Goal: Task Accomplishment & Management: Complete application form

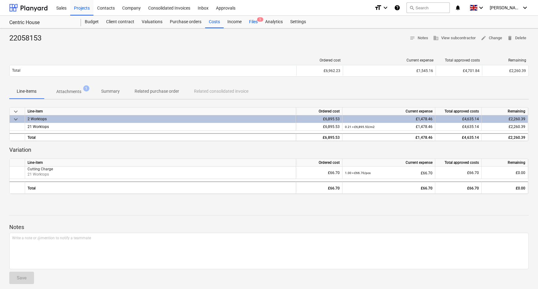
click at [254, 21] on div "Files 5" at bounding box center [253, 22] width 16 height 12
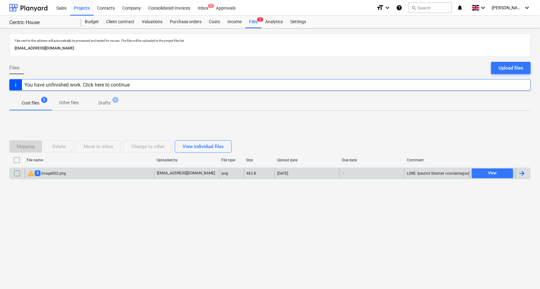
click at [53, 172] on div "warning 5 image002.png" at bounding box center [46, 173] width 39 height 7
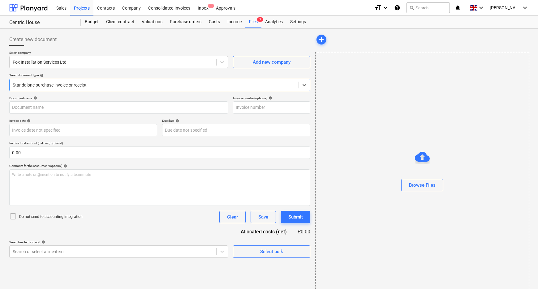
type input "INV-0190"
type input "[DATE]"
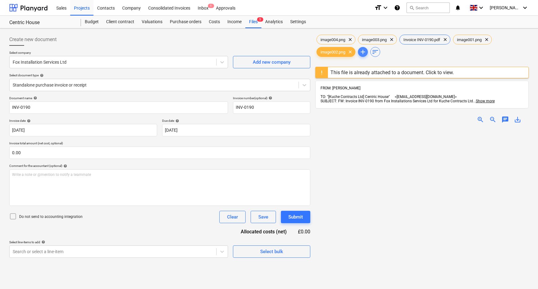
click at [363, 53] on span "add" at bounding box center [362, 51] width 7 height 7
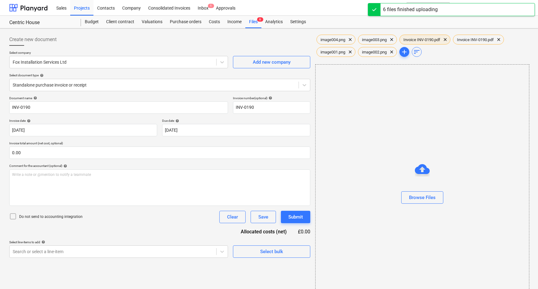
click at [427, 38] on span "Invoice INV-0190.pdf" at bounding box center [422, 39] width 44 height 5
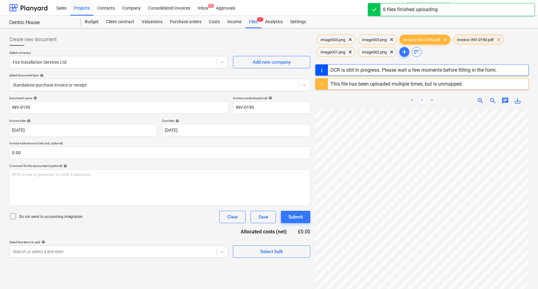
click at [502, 38] on span "clear" at bounding box center [498, 39] width 7 height 7
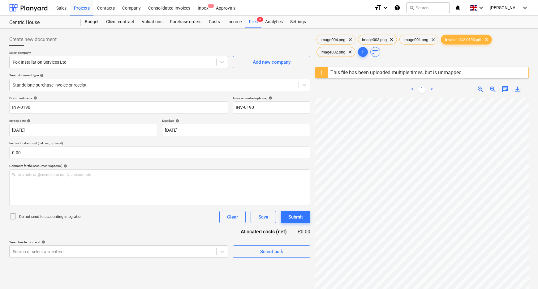
scroll to position [39, 20]
click at [90, 85] on div at bounding box center [154, 85] width 283 height 6
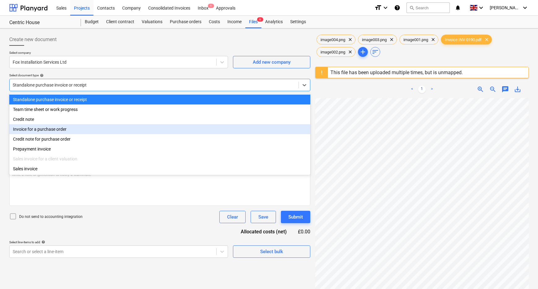
click at [67, 131] on div "Invoice for a purchase order" at bounding box center [159, 129] width 301 height 10
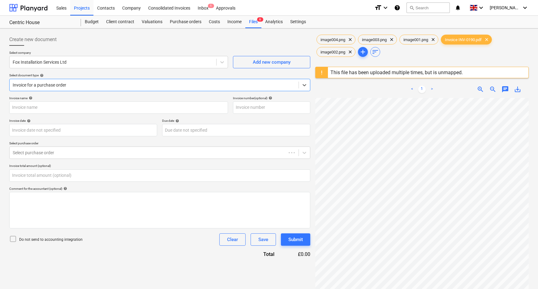
type input "INV-0190"
type input "[DATE]"
type input "0.00"
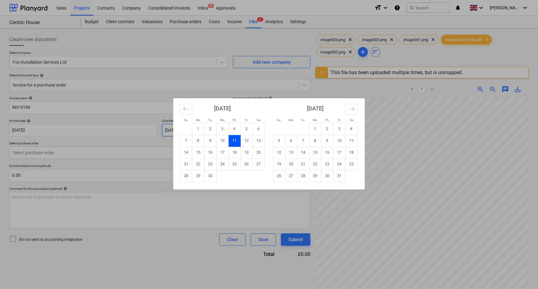
click at [198, 132] on body "Sales Projects Contacts Company Consolidated Invoices Inbox 1 Approvals format_…" at bounding box center [269, 144] width 538 height 289
click at [244, 139] on td "12" at bounding box center [247, 141] width 12 height 12
type input "[DATE]"
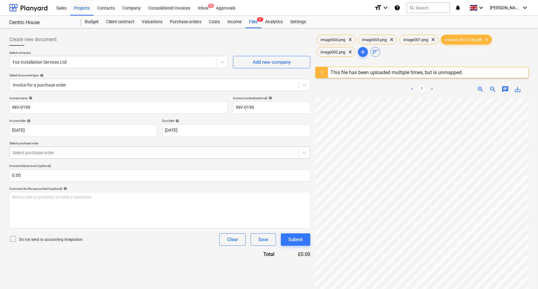
click at [84, 158] on div "Select purchase order" at bounding box center [159, 153] width 301 height 12
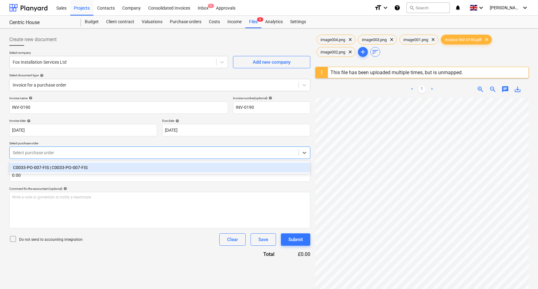
click at [72, 168] on div "C0033-PO-007-FIS | C0033-PO-007-FIS" at bounding box center [159, 168] width 301 height 10
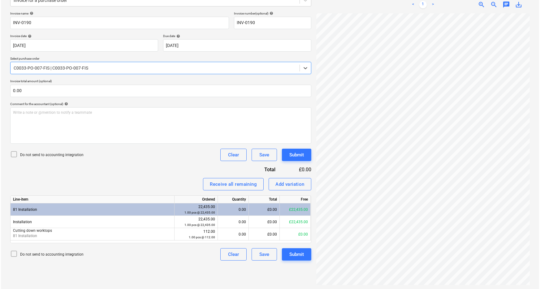
scroll to position [85, 0]
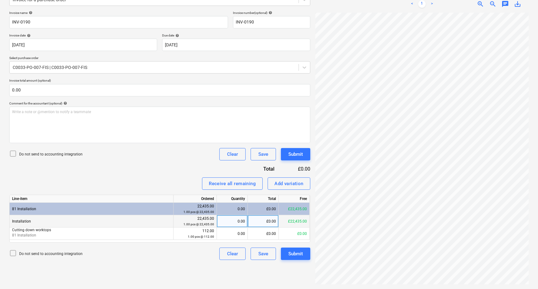
click at [241, 224] on div "0.00" at bounding box center [232, 221] width 26 height 12
click at [270, 221] on div "£0.00" at bounding box center [263, 221] width 31 height 12
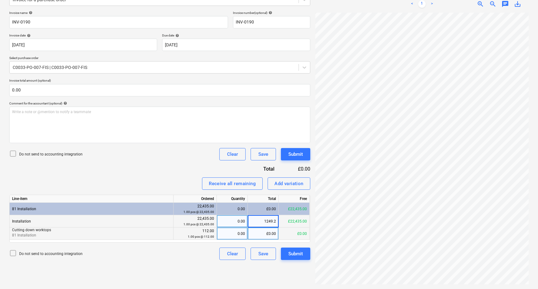
type input "1249.25"
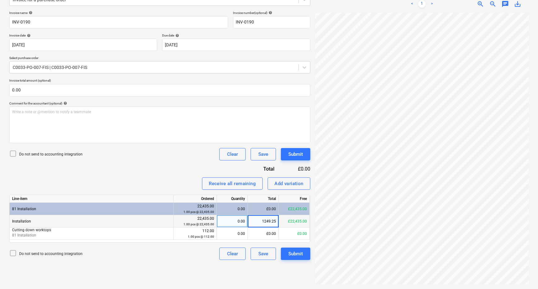
click at [146, 272] on div "Create new document Select company Fox Installation Services Ltd Add new compan…" at bounding box center [160, 117] width 306 height 342
click at [53, 253] on p "Do not send to accounting integration" at bounding box center [50, 254] width 63 height 5
click at [288, 254] on button "Submit" at bounding box center [295, 254] width 29 height 12
